Goal: Task Accomplishment & Management: Manage account settings

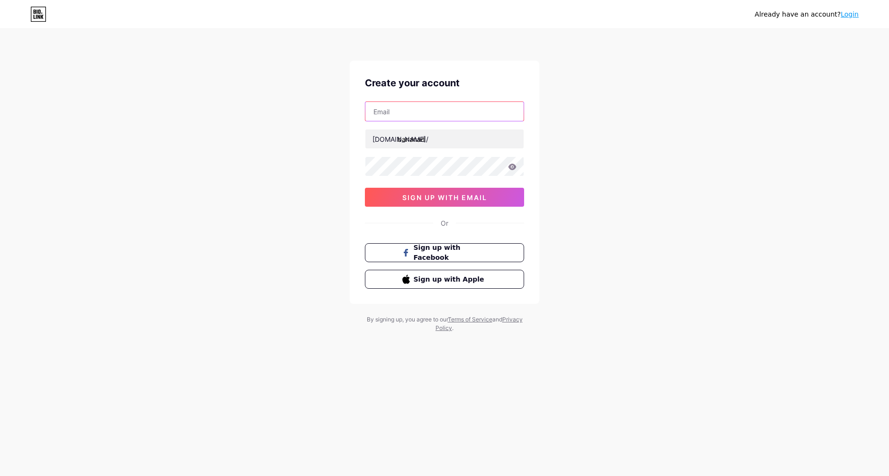
click at [394, 113] on input "text" at bounding box center [444, 111] width 158 height 19
type input "[EMAIL_ADDRESS][DOMAIN_NAME]"
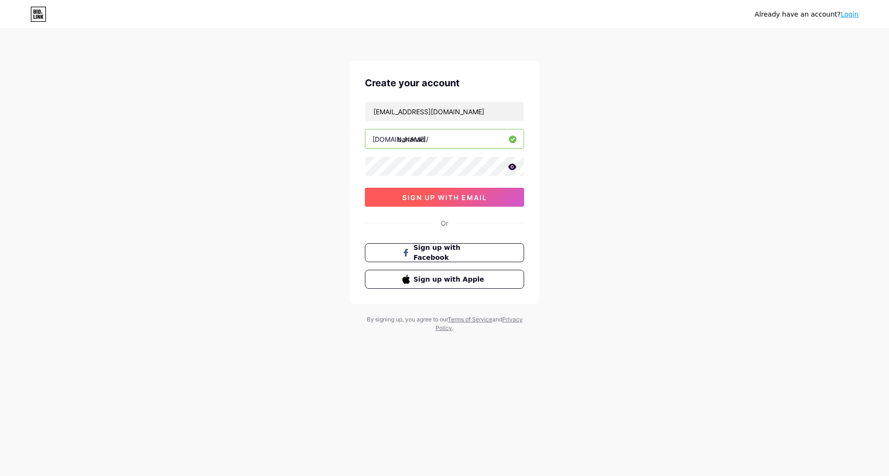
click at [419, 198] on span "sign up with email" at bounding box center [444, 197] width 85 height 8
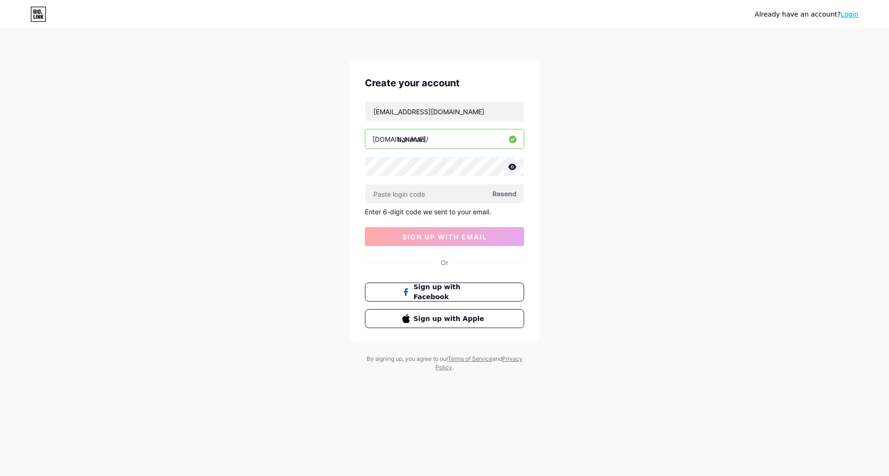
click at [505, 193] on span "Resend" at bounding box center [504, 194] width 24 height 10
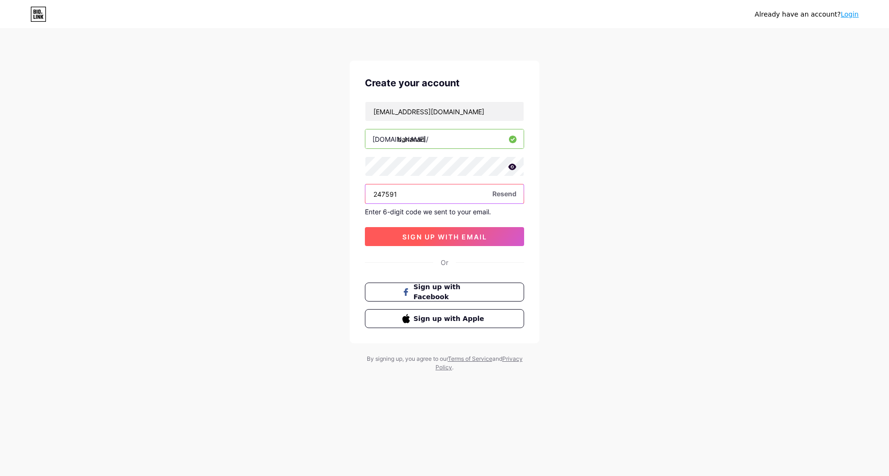
type input "247591"
click at [463, 239] on span "sign up with email" at bounding box center [444, 237] width 85 height 8
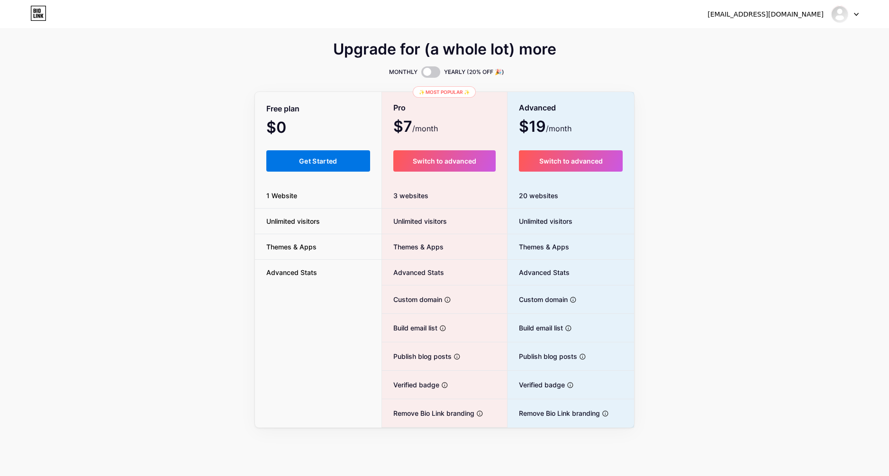
click at [336, 159] on span "Get Started" at bounding box center [318, 161] width 38 height 8
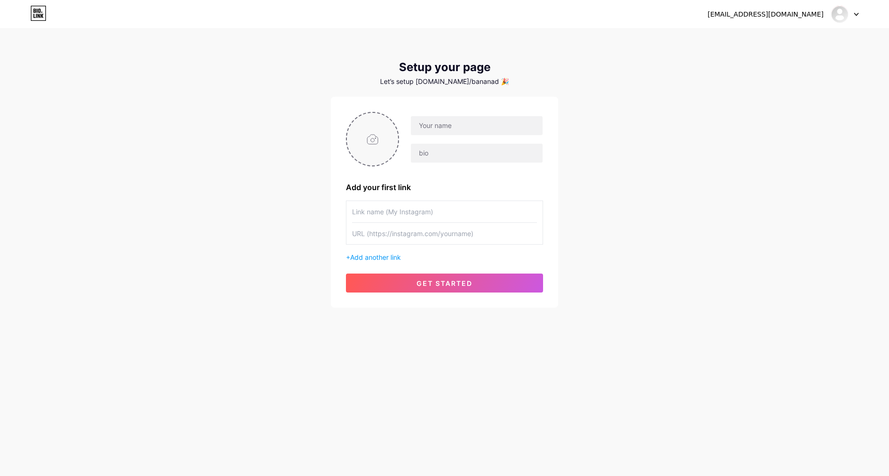
click at [379, 144] on input "file" at bounding box center [372, 139] width 51 height 53
type input "C:\fakepath\Pink and beige Illustrative Facebook Post.png"
click at [439, 124] on input "text" at bounding box center [477, 125] width 132 height 19
type input "b"
type input "Bananad"
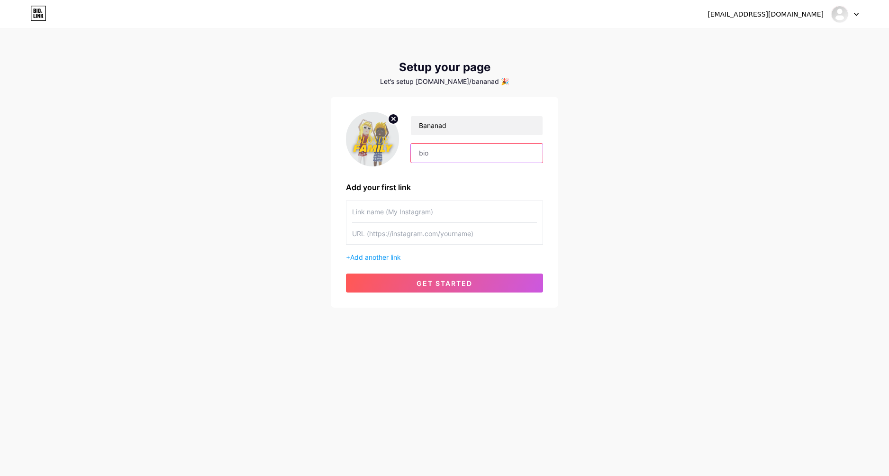
click at [440, 150] on input "text" at bounding box center [477, 153] width 132 height 19
click at [465, 153] on input "Haloo guys" at bounding box center [477, 153] width 132 height 19
paste input "semuaa!! Di sini tempat nongkrongnya para pemain Roblox dengan avatar "blonde" …"
type input "Halo semuaa!! Di sini tempat nongkrongnya para pemain Roblox dengan avatar "blo…"
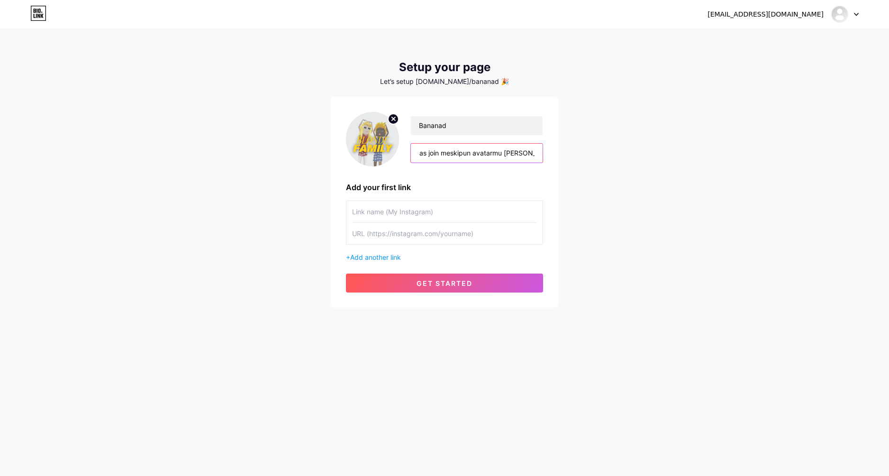
click at [461, 157] on input "Halo semuaa!! Di sini tempat nongkrongnya para pemain Roblox dengan avatar "blo…" at bounding box center [477, 153] width 132 height 19
click at [379, 212] on input "text" at bounding box center [444, 211] width 185 height 21
click at [366, 209] on input "text" at bounding box center [444, 211] width 185 height 21
type input "D"
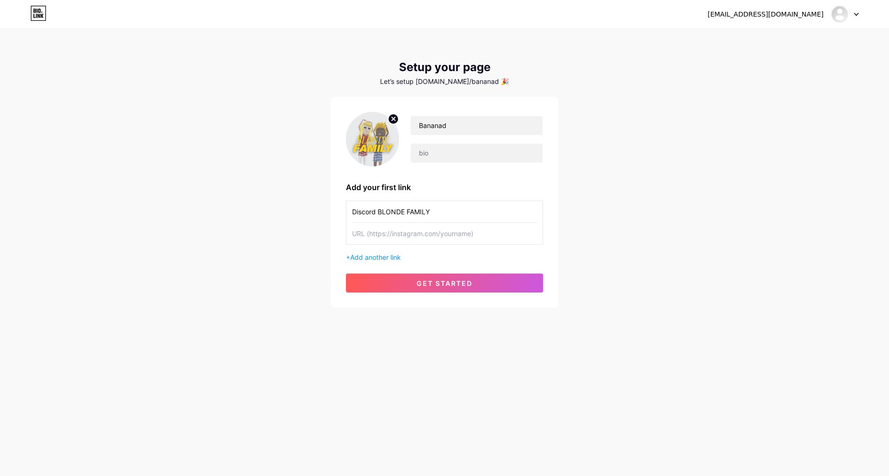
type input "Discord BLONDE FAMILY"
click at [437, 240] on input "text" at bounding box center [444, 233] width 185 height 21
paste input "[URL][DOMAIN_NAME]"
type input "[URL][DOMAIN_NAME]"
click at [394, 257] on span "Add another link" at bounding box center [375, 257] width 51 height 8
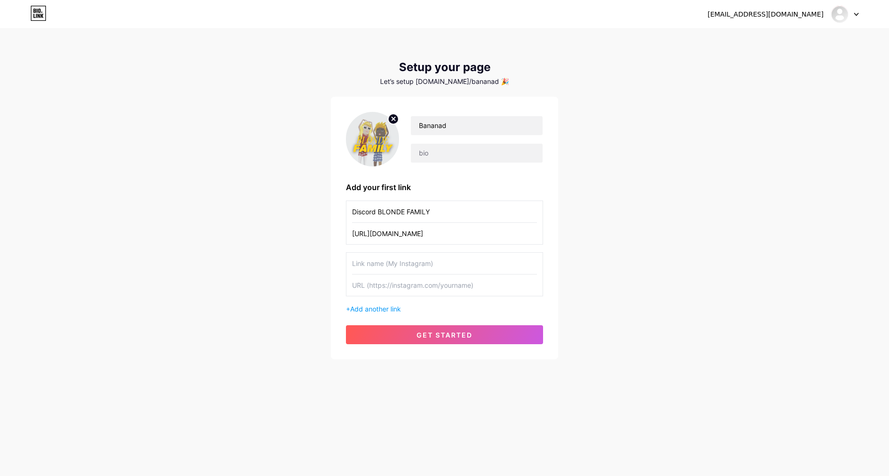
click at [387, 270] on input "text" at bounding box center [444, 262] width 185 height 21
type input "WhatsApp Blond"
click at [369, 212] on input "Discord BLONDE FAMILY" at bounding box center [444, 211] width 185 height 21
type input "DISCORD BLONDE FAMILY"
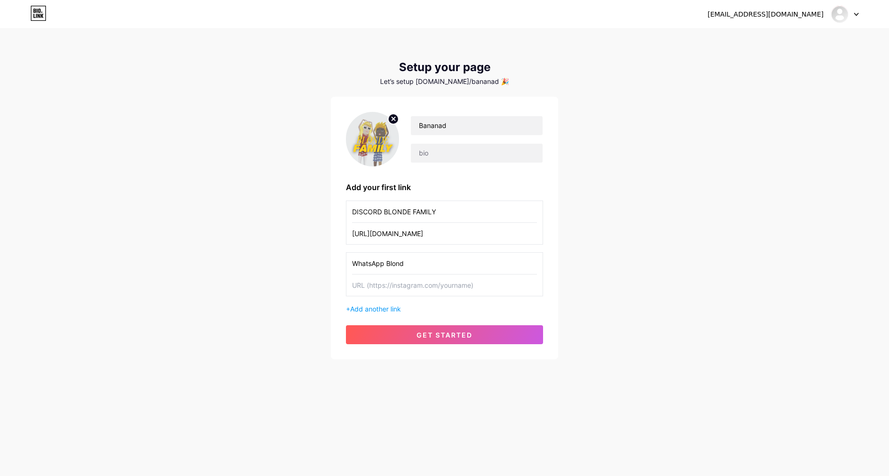
drag, startPoint x: 413, startPoint y: 265, endPoint x: 308, endPoint y: 254, distance: 105.7
click at [308, 254] on div "[EMAIL_ADDRESS][DOMAIN_NAME] Dashboard Logout Setup your page Let’s setup [DOMA…" at bounding box center [444, 194] width 889 height 389
type input "WHATSAPP BLONDE FAMILY"
click at [419, 288] on input "text" at bounding box center [444, 284] width 185 height 21
paste input "[URL][DOMAIN_NAME]"
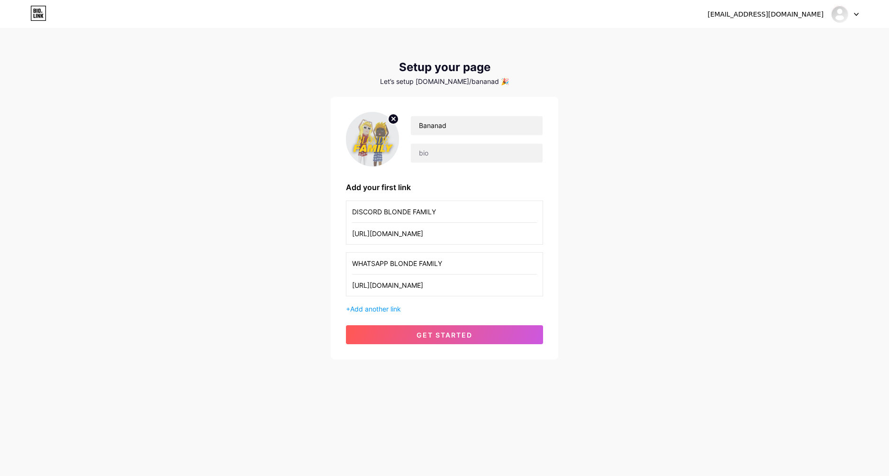
scroll to position [0, 46]
type input "[URL][DOMAIN_NAME]"
click at [427, 332] on span "get started" at bounding box center [444, 335] width 56 height 8
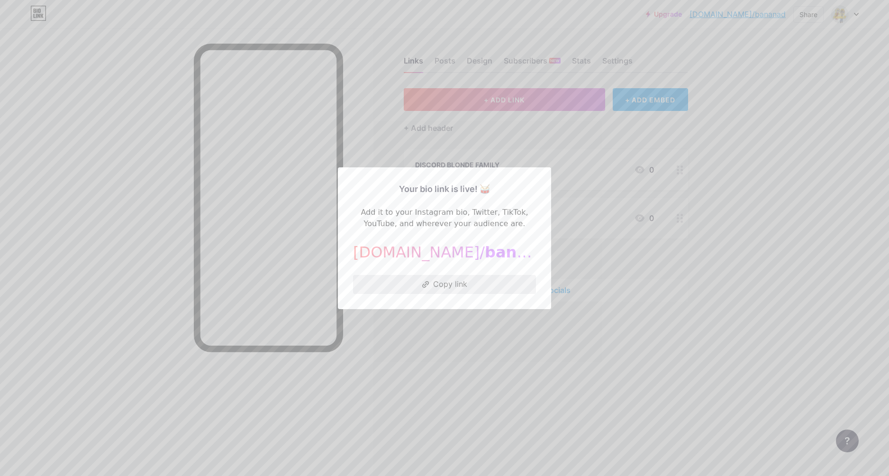
click at [446, 281] on button "Copy link" at bounding box center [444, 284] width 183 height 19
click at [277, 265] on div at bounding box center [444, 238] width 889 height 476
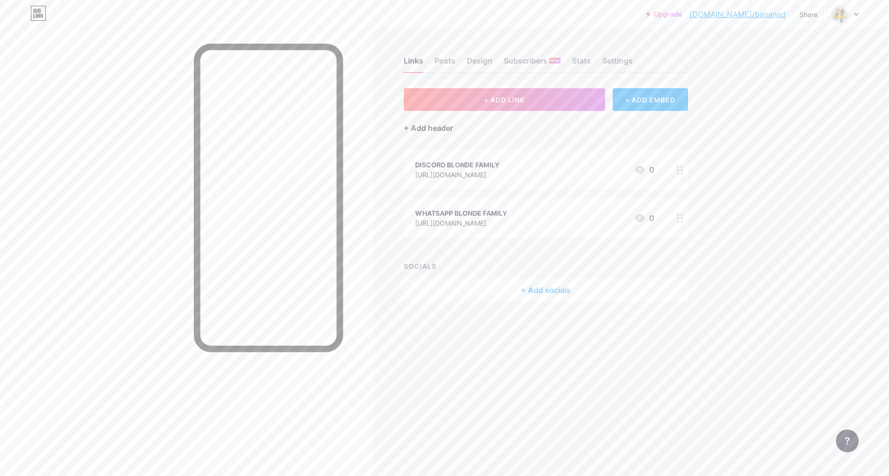
click at [441, 129] on div "+ Add header" at bounding box center [428, 127] width 49 height 11
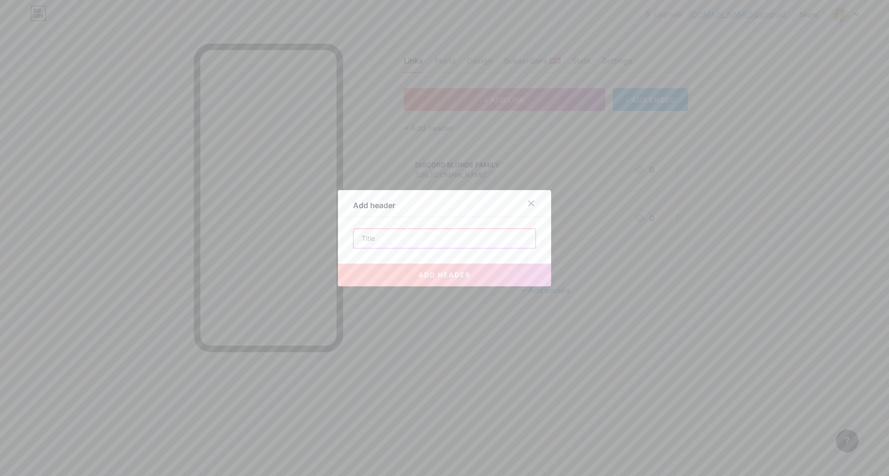
click at [379, 239] on input "text" at bounding box center [444, 238] width 182 height 19
click at [527, 199] on icon at bounding box center [531, 203] width 8 height 8
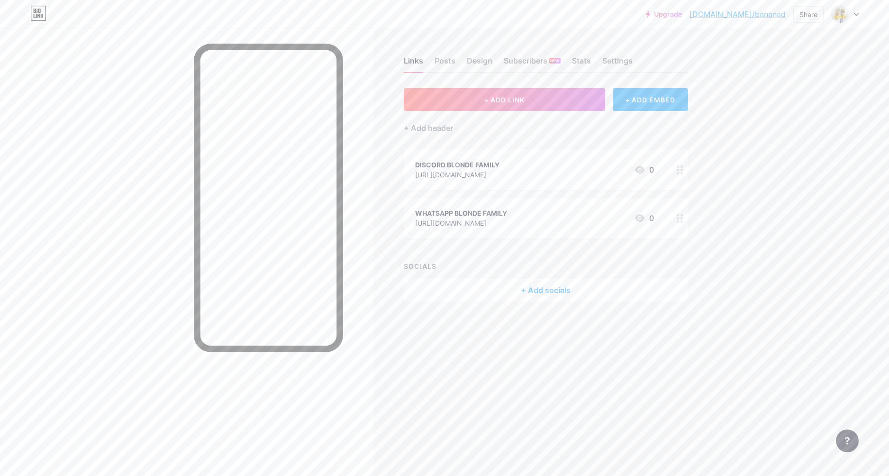
click at [585, 168] on div "DISCORD BLONDE FAMILY [URL][DOMAIN_NAME] 0" at bounding box center [534, 170] width 239 height 22
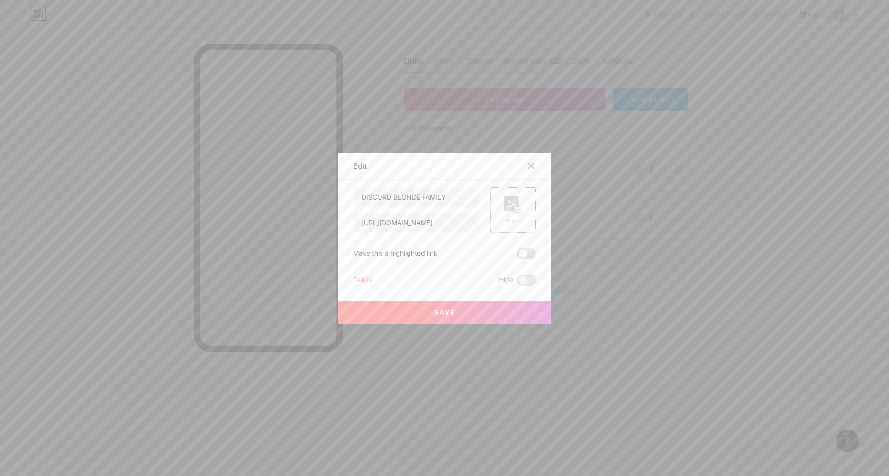
click at [507, 206] on icon at bounding box center [510, 205] width 9 height 3
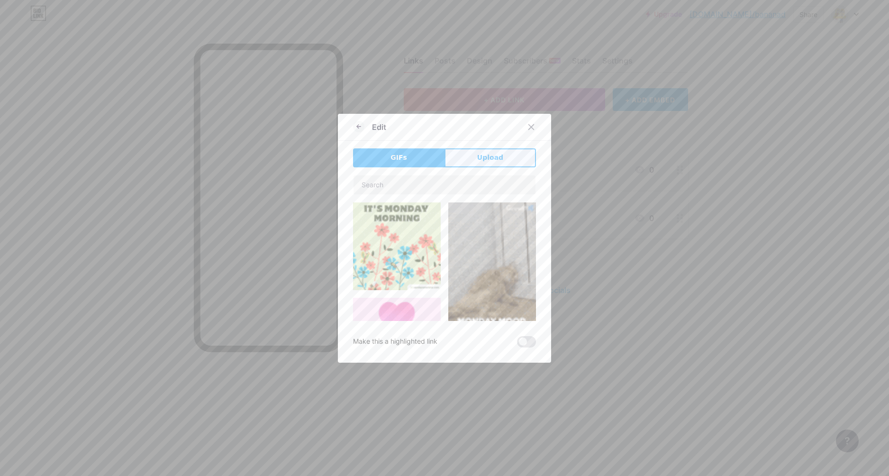
click at [490, 156] on span "Upload" at bounding box center [490, 158] width 26 height 10
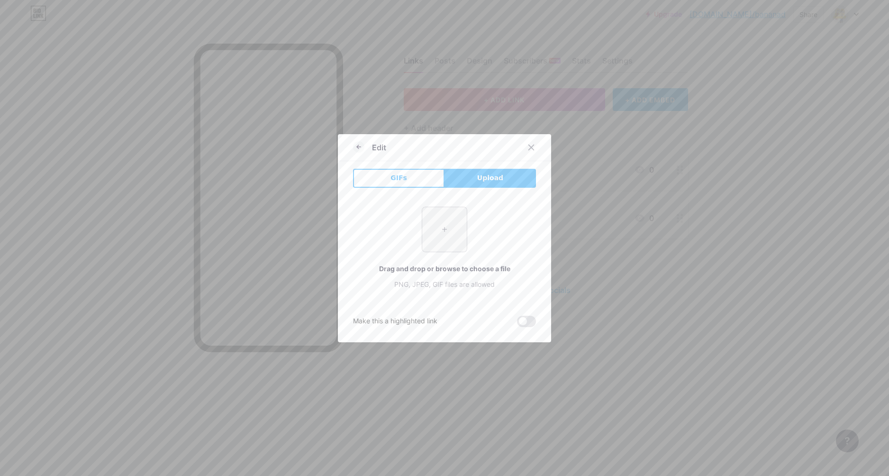
click at [443, 224] on input "file" at bounding box center [444, 229] width 45 height 45
type input "C:\fakepath\image_2025-08-18_223446612.png"
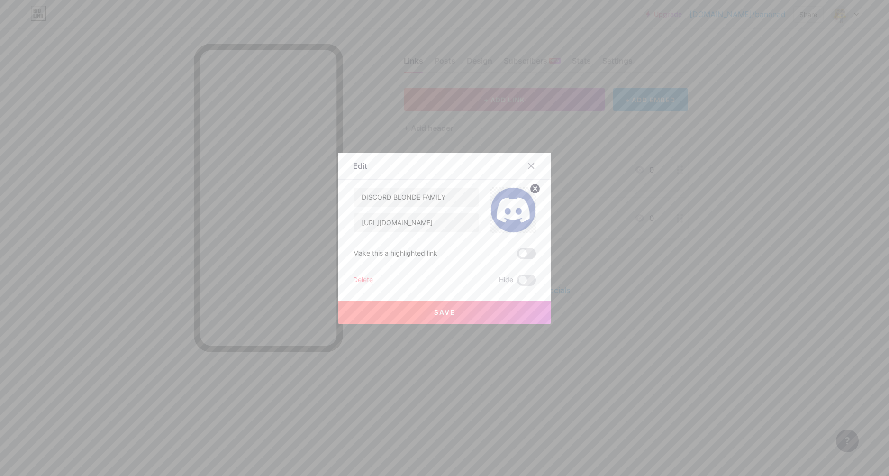
click at [449, 312] on span "Save" at bounding box center [444, 312] width 21 height 8
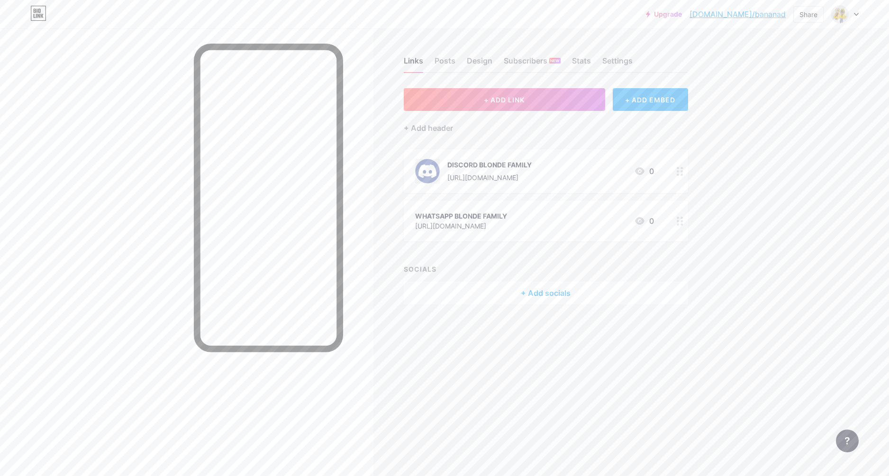
click at [507, 221] on div "[URL][DOMAIN_NAME]" at bounding box center [461, 226] width 92 height 10
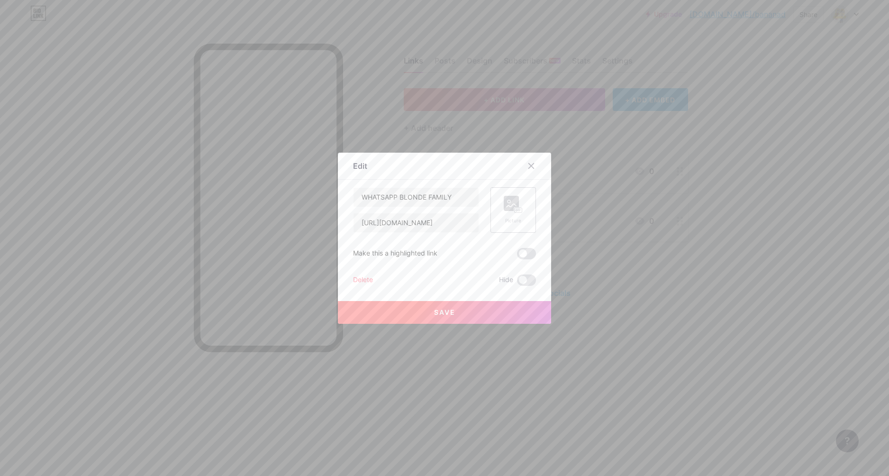
click at [504, 208] on rect at bounding box center [511, 203] width 15 height 15
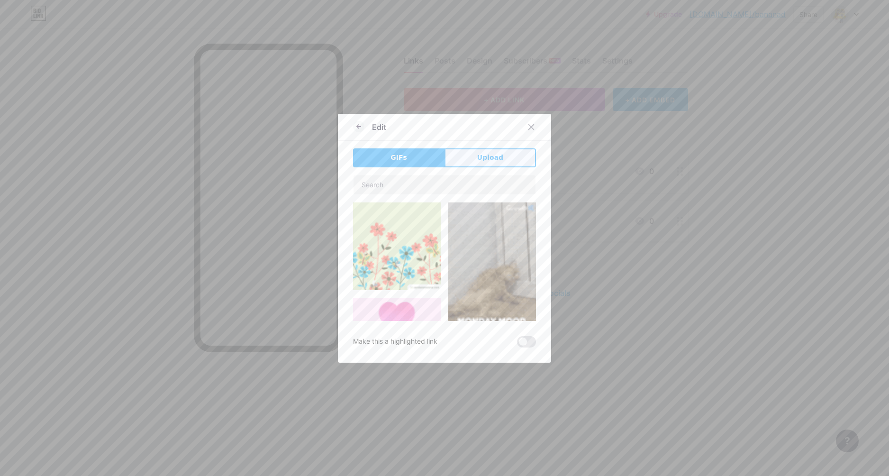
click at [480, 162] on span "Upload" at bounding box center [490, 158] width 26 height 10
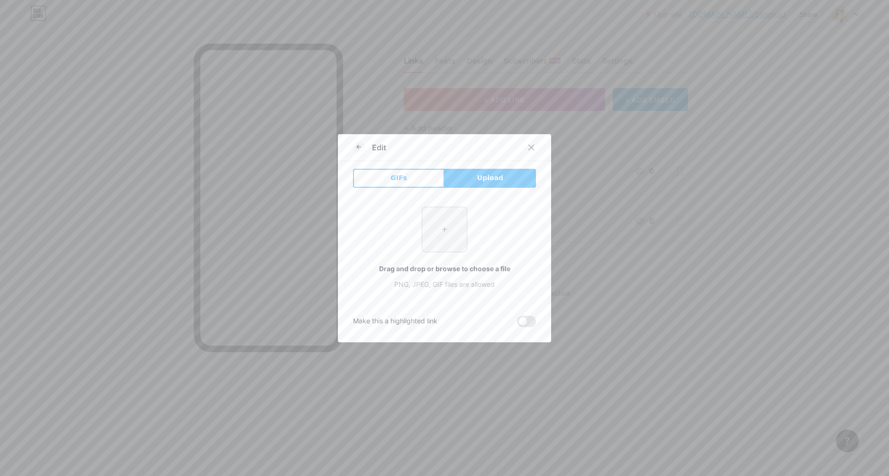
click at [439, 234] on input "file" at bounding box center [444, 229] width 45 height 45
type input "C:\fakepath\image_2025-08-18_223507850.png"
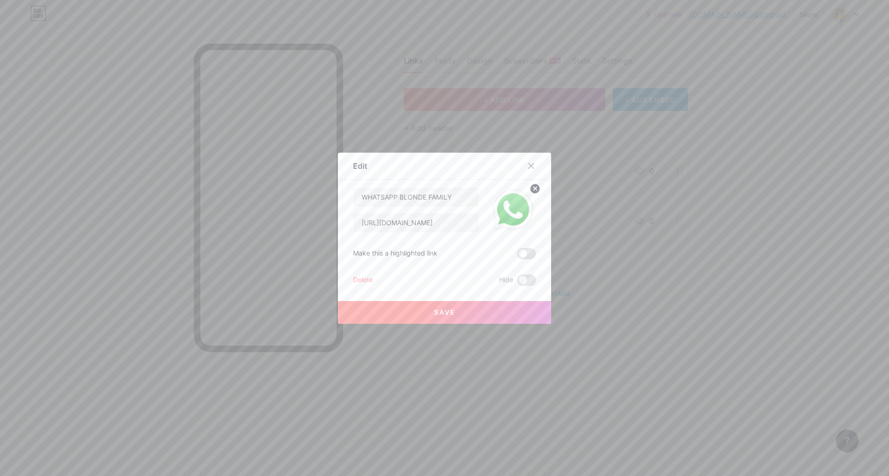
click at [466, 308] on button "Save" at bounding box center [444, 312] width 213 height 23
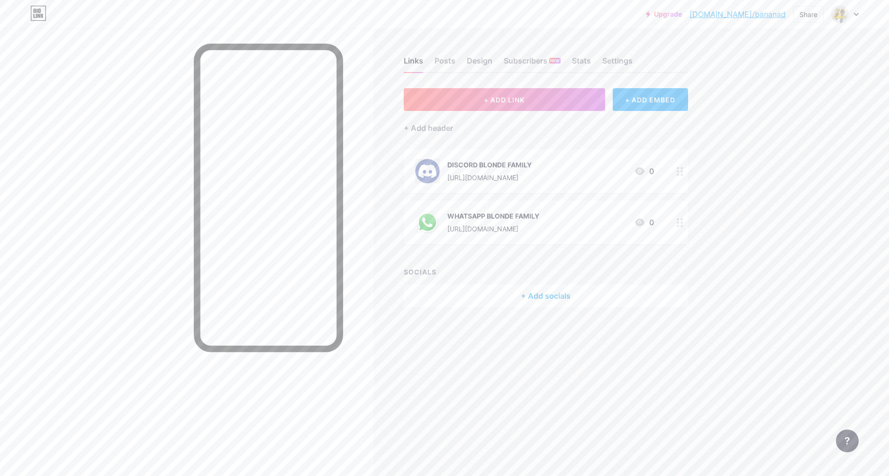
click at [527, 294] on div "+ Add socials" at bounding box center [546, 295] width 284 height 23
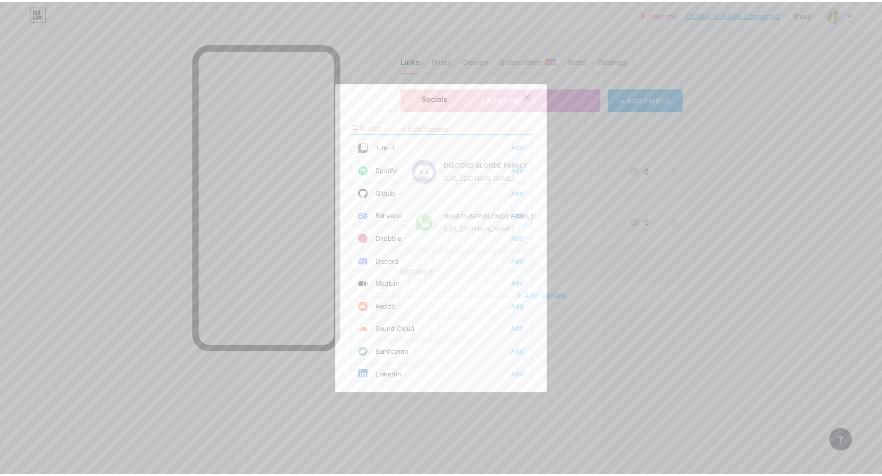
scroll to position [189, 0]
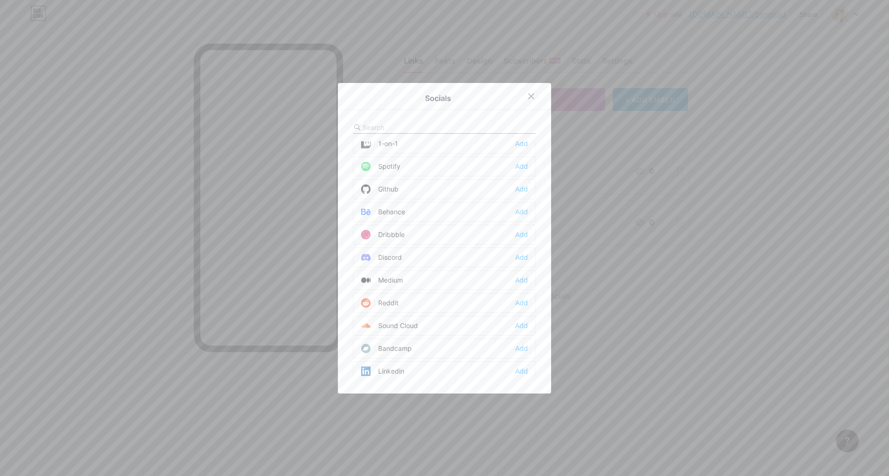
click at [418, 262] on div "Discord Add" at bounding box center [444, 257] width 183 height 20
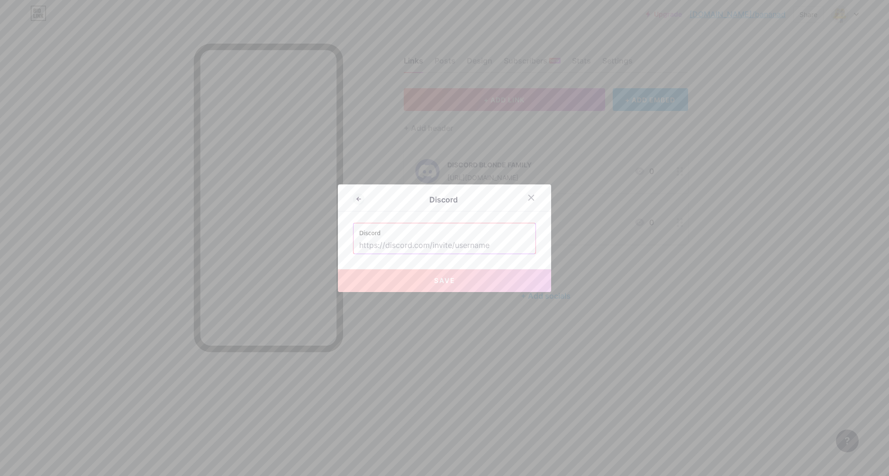
click at [438, 236] on label "Discord" at bounding box center [444, 230] width 171 height 14
click at [438, 246] on input "text" at bounding box center [444, 245] width 171 height 16
paste input "[URL][DOMAIN_NAME]"
type input "[URL][DOMAIN_NAME]"
click at [442, 282] on span "Save" at bounding box center [444, 280] width 21 height 8
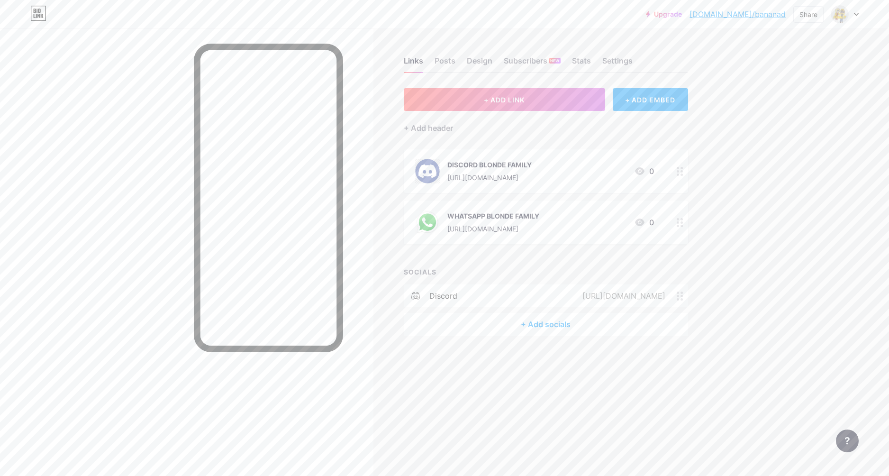
click at [549, 321] on div "+ Add socials" at bounding box center [546, 324] width 284 height 23
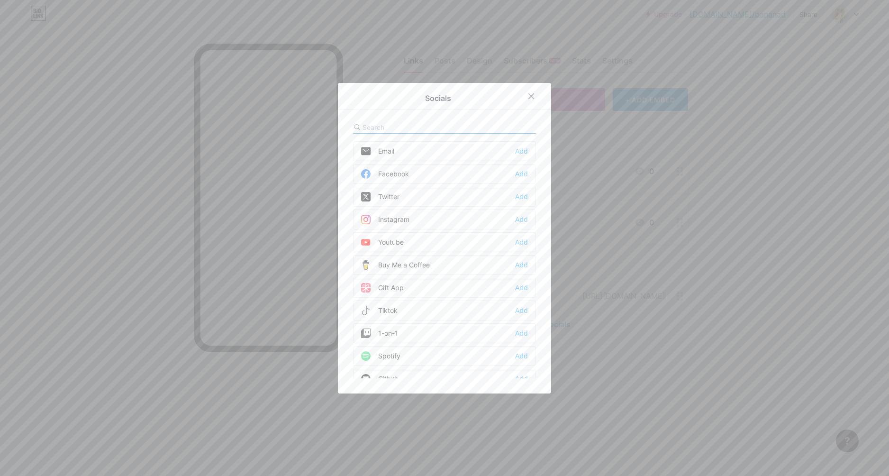
click at [401, 124] on input "text" at bounding box center [414, 127] width 105 height 10
type input "wh"
click at [515, 150] on div "Add" at bounding box center [521, 150] width 13 height 9
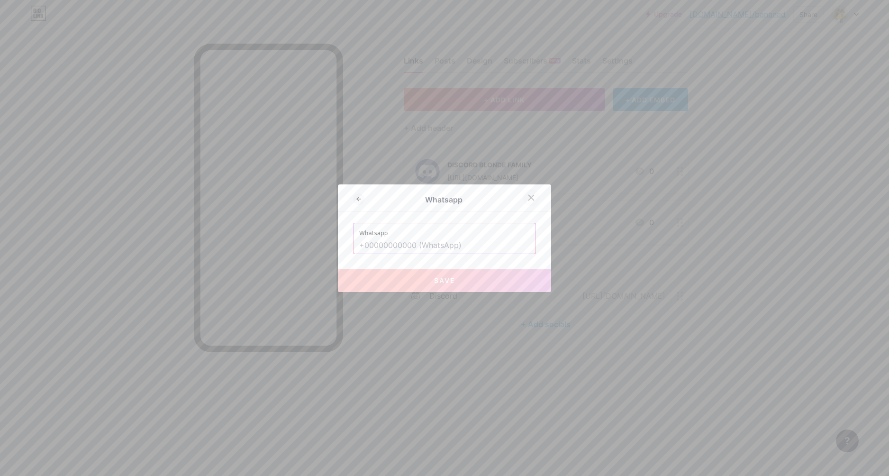
click at [533, 198] on div at bounding box center [530, 197] width 17 height 17
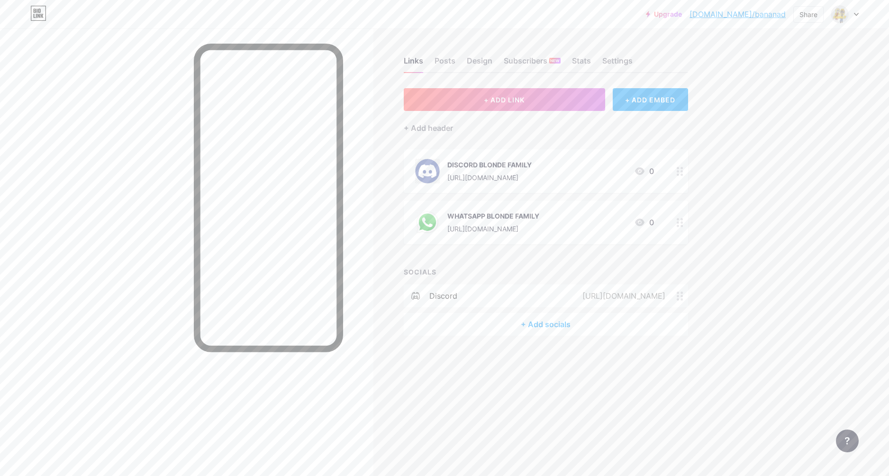
click at [545, 324] on div "+ Add socials" at bounding box center [546, 324] width 284 height 23
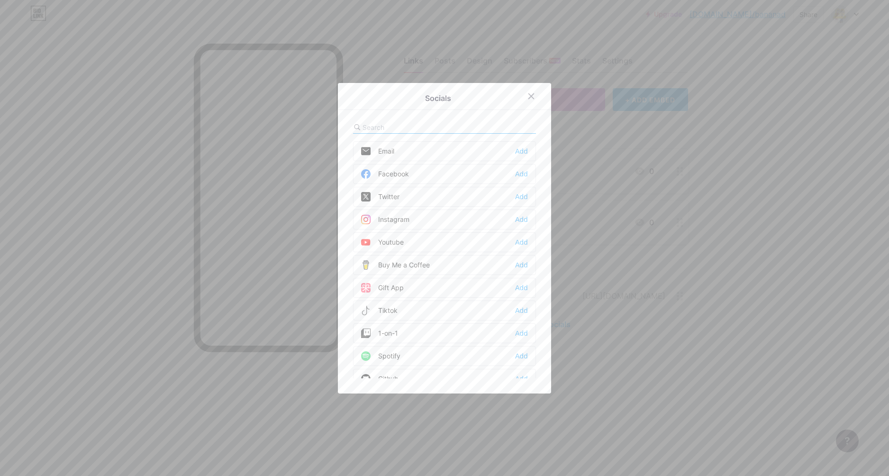
click at [394, 121] on div at bounding box center [444, 127] width 183 height 12
click at [395, 125] on input "text" at bounding box center [414, 127] width 105 height 10
type input "TIKT"
click at [525, 152] on div "Tiktok Add" at bounding box center [444, 151] width 183 height 20
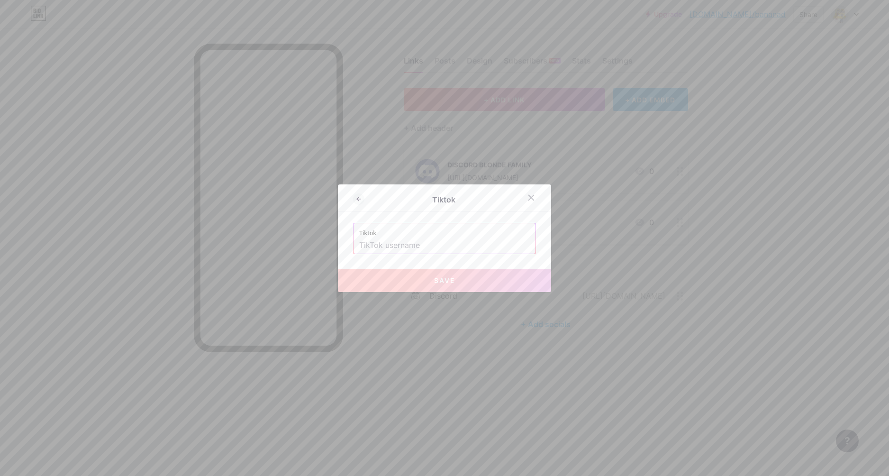
click at [403, 243] on input "text" at bounding box center [444, 245] width 171 height 16
click at [469, 279] on button "Save" at bounding box center [444, 280] width 213 height 23
type input "[URL][DOMAIN_NAME]"
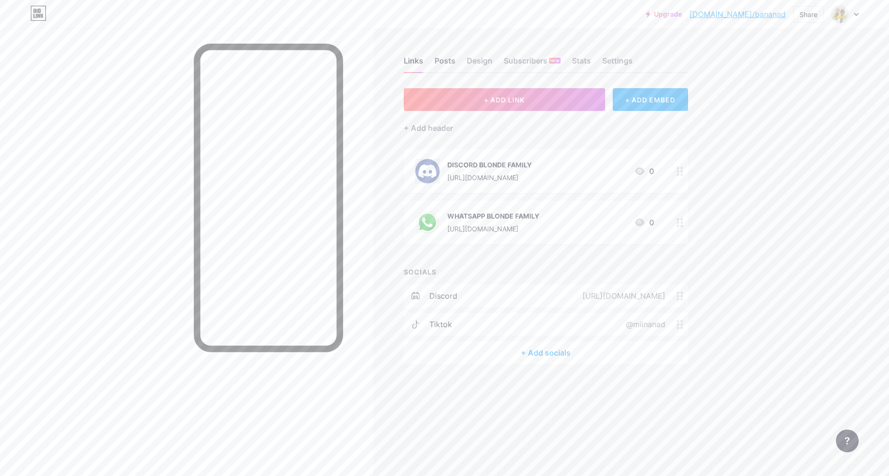
click at [446, 62] on div "Posts" at bounding box center [444, 63] width 21 height 17
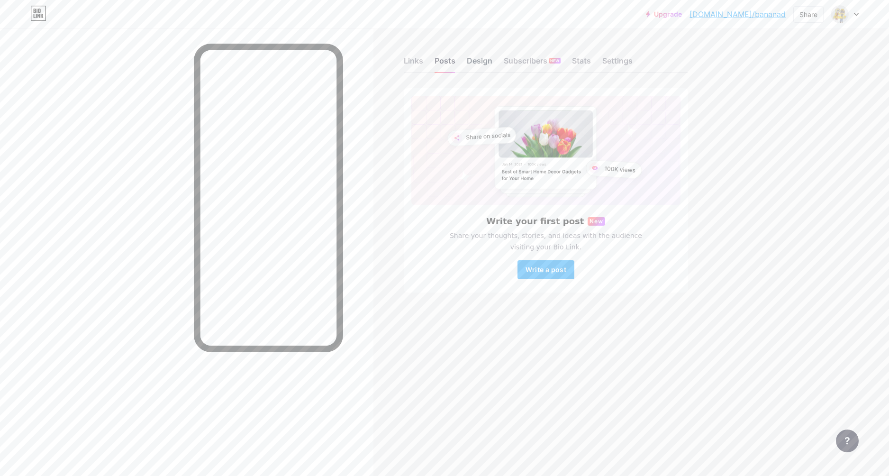
click at [478, 61] on div "Design" at bounding box center [480, 63] width 26 height 17
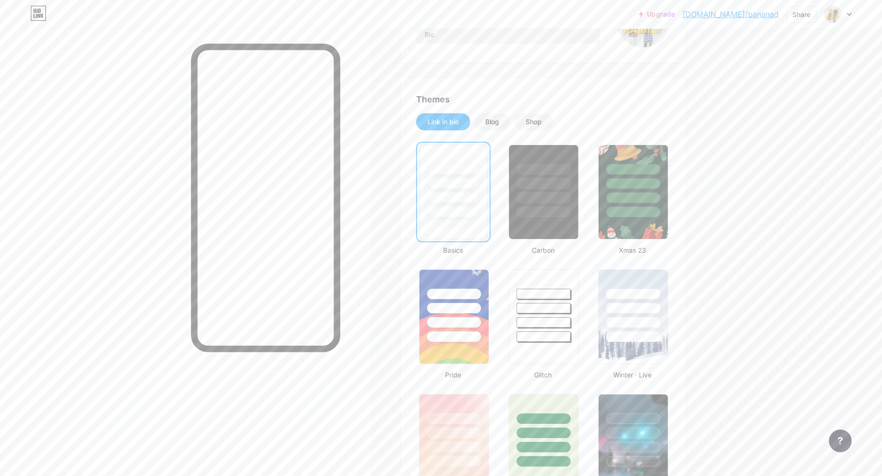
scroll to position [142, 0]
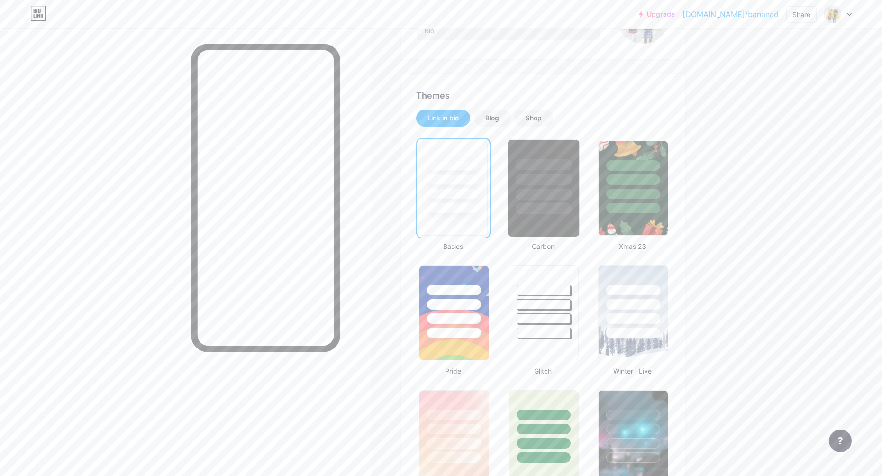
click at [542, 212] on div at bounding box center [542, 208] width 55 height 11
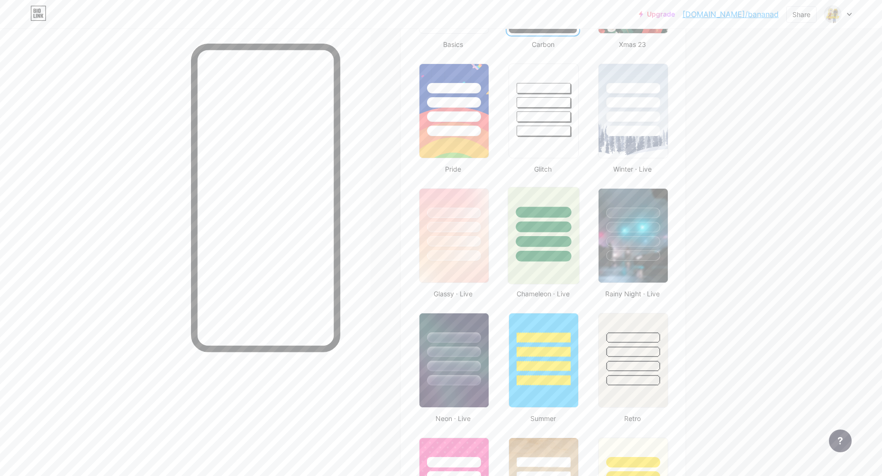
scroll to position [284, 0]
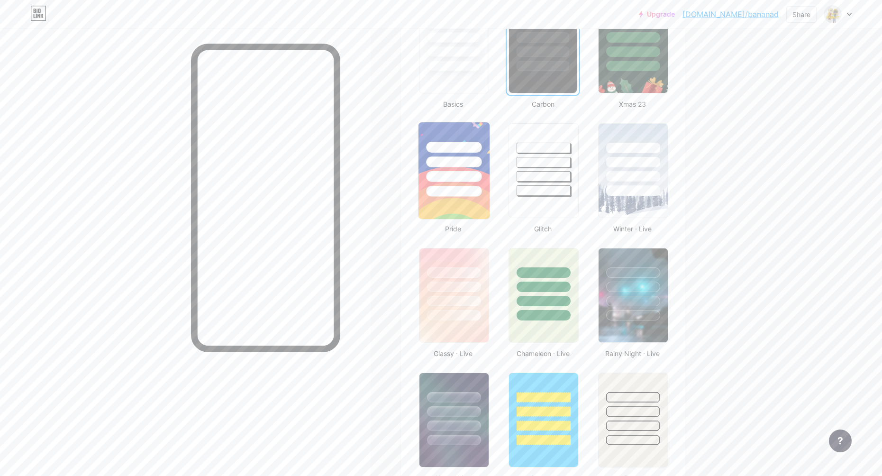
click at [472, 174] on div at bounding box center [453, 176] width 55 height 11
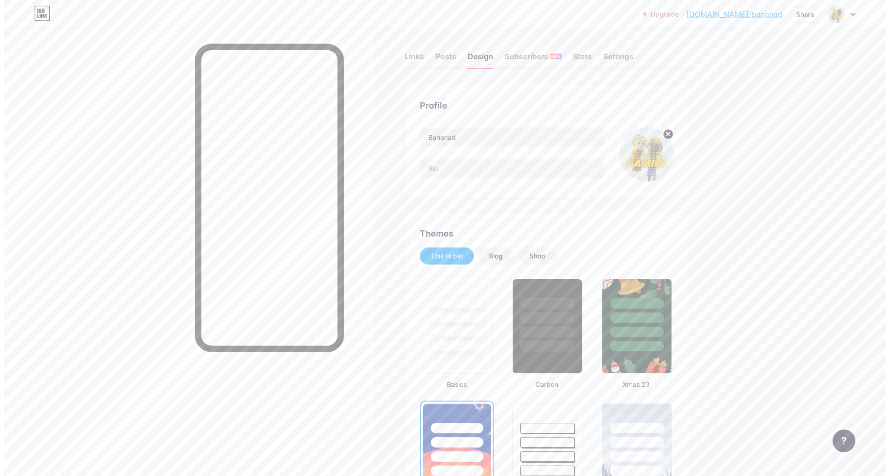
scroll to position [0, 0]
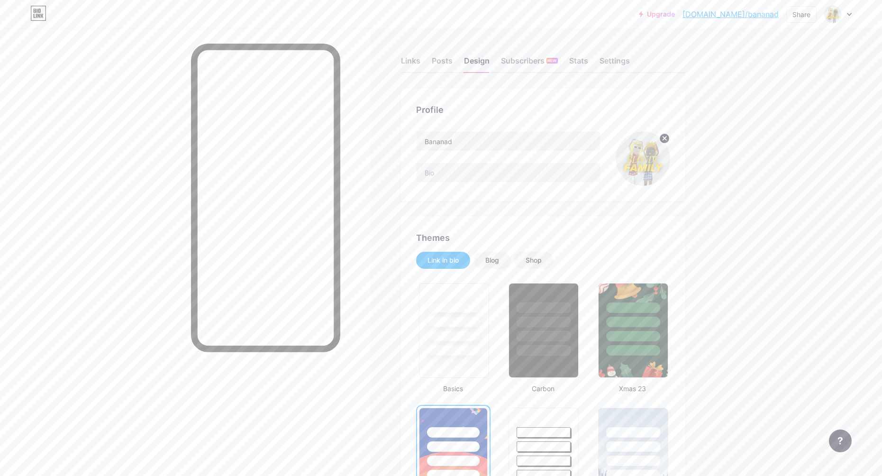
click at [411, 59] on div "Links" at bounding box center [410, 63] width 19 height 17
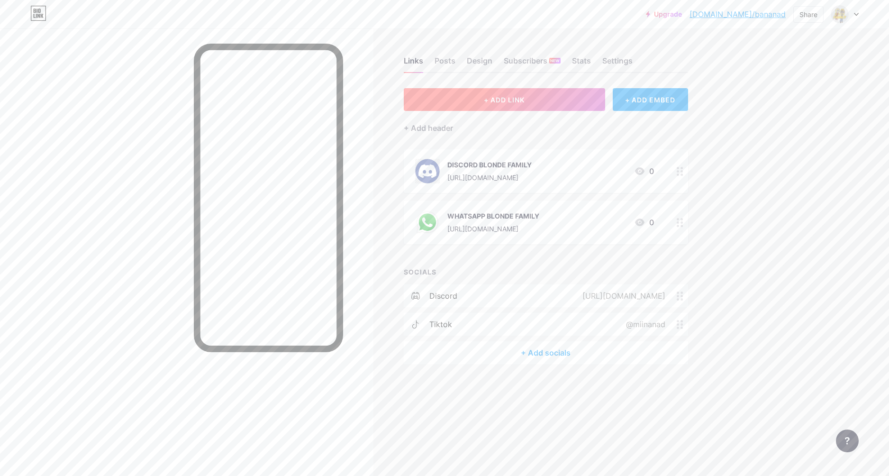
click at [488, 96] on span "+ ADD LINK" at bounding box center [504, 100] width 41 height 8
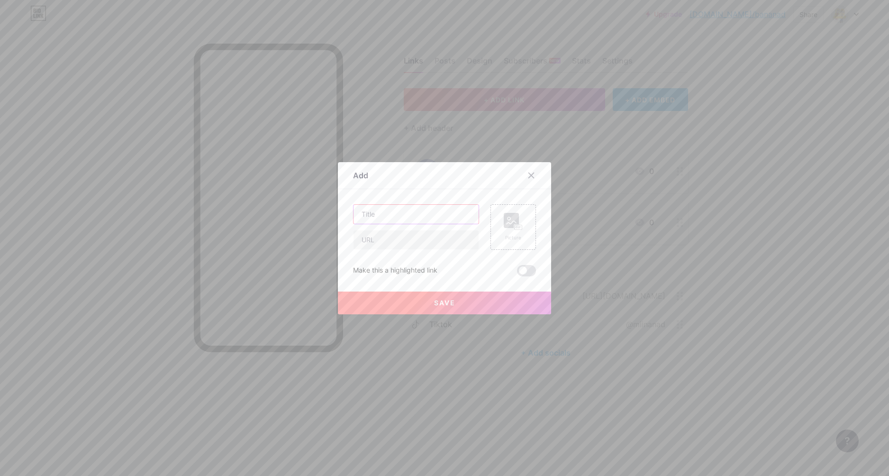
click at [385, 216] on input "text" at bounding box center [415, 214] width 125 height 19
click at [423, 217] on input "TIKTOK AKU" at bounding box center [415, 214] width 125 height 19
type input "FOLLOW TIKTOK AKU!"
click at [522, 233] on div "Picture" at bounding box center [512, 226] width 45 height 45
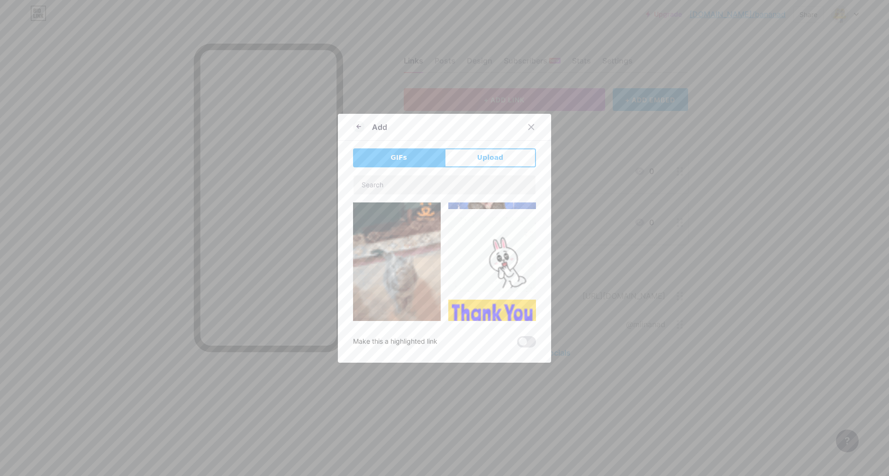
scroll to position [332, 0]
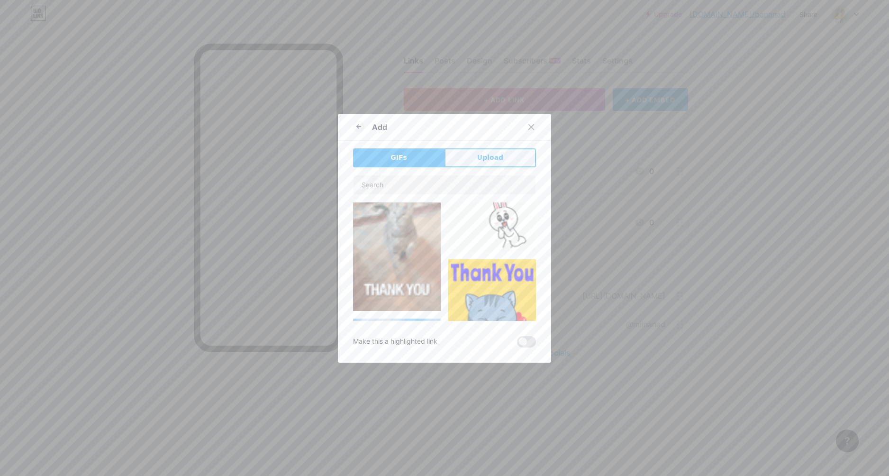
click at [489, 156] on span "Upload" at bounding box center [490, 158] width 26 height 10
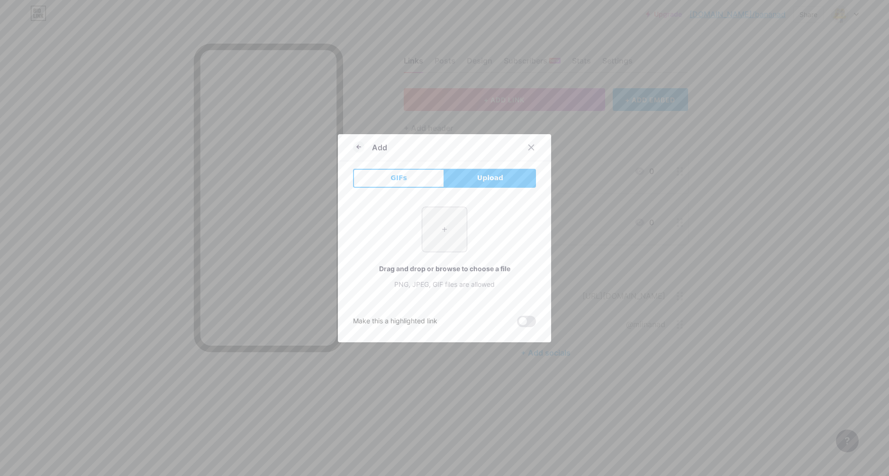
click at [453, 225] on input "file" at bounding box center [444, 229] width 45 height 45
click at [447, 220] on input "file" at bounding box center [444, 229] width 45 height 45
type input "C:\fakepath\image_2025-08-18_224149948.png"
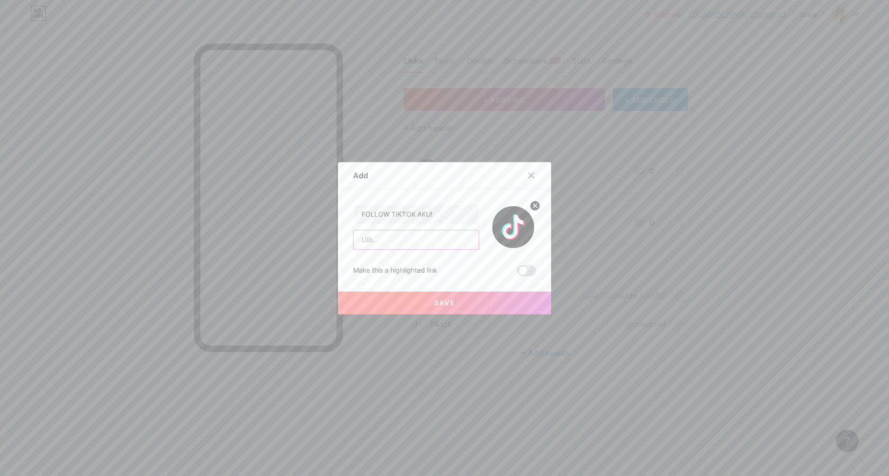
click at [392, 239] on input "text" at bounding box center [415, 239] width 125 height 19
type input "TIKTOK"
type input "[DOMAIN_NAME][URL]"
click at [425, 295] on button "Save" at bounding box center [444, 302] width 213 height 23
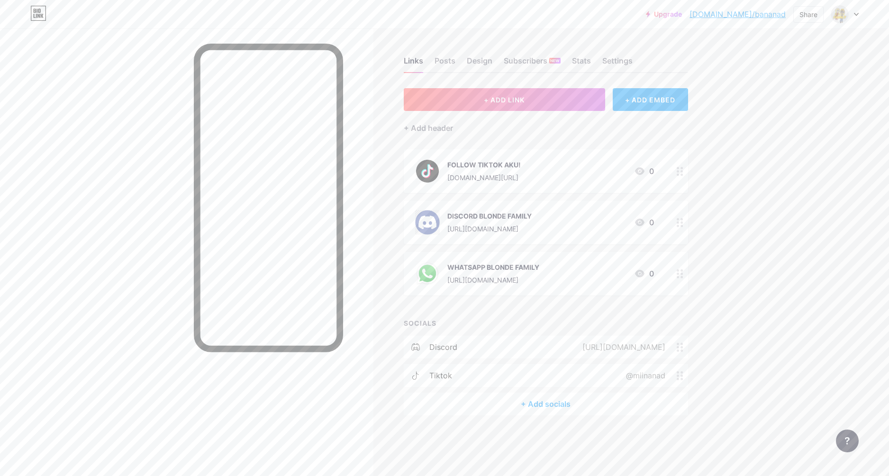
click at [586, 173] on div "FOLLOW TIKTOK AKU! [DOMAIN_NAME][URL] 0" at bounding box center [534, 171] width 239 height 25
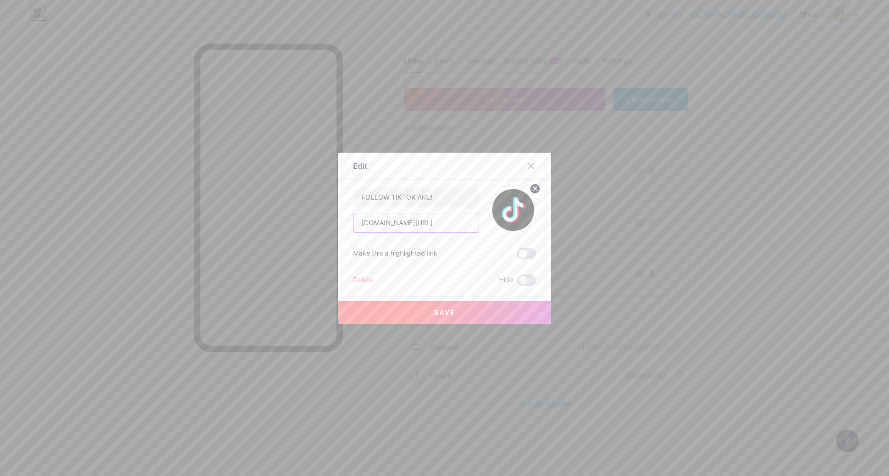
click at [434, 224] on input "[DOMAIN_NAME][URL]" at bounding box center [415, 222] width 125 height 19
paste input "[URL][DOMAIN_NAME]"
type input "[URL][DOMAIN_NAME]"
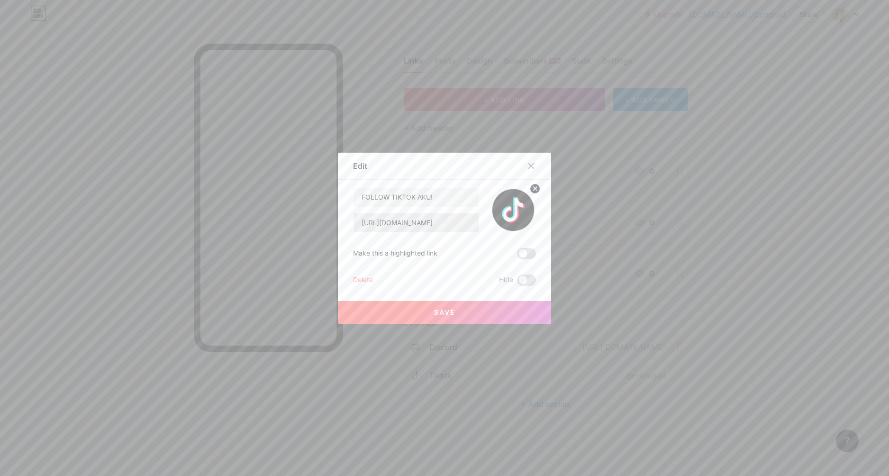
drag, startPoint x: 447, startPoint y: 304, endPoint x: 377, endPoint y: 218, distance: 110.8
click at [371, 224] on div "FOLLOW TIKTOK AKU! [URL][DOMAIN_NAME] Make this a highlighted link Delete Hide …" at bounding box center [444, 236] width 183 height 99
click at [443, 314] on span "Save" at bounding box center [444, 312] width 21 height 8
